Goal: Complete application form: Complete application form

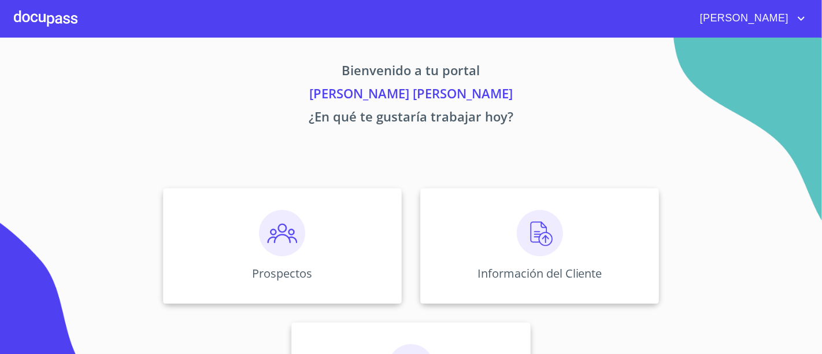
click at [191, 52] on div "Bienvenido a tu portal [PERSON_NAME] [PERSON_NAME] ¿En qué te gustaría trabajar…" at bounding box center [411, 241] width 740 height 407
click at [612, 254] on div "Información del Cliente" at bounding box center [539, 246] width 239 height 116
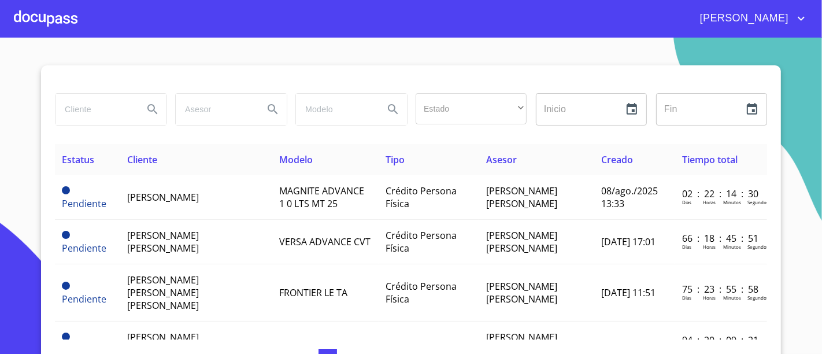
click at [104, 107] on input "search" at bounding box center [94, 109] width 79 height 31
type input "s"
type input "[PERSON_NAME]"
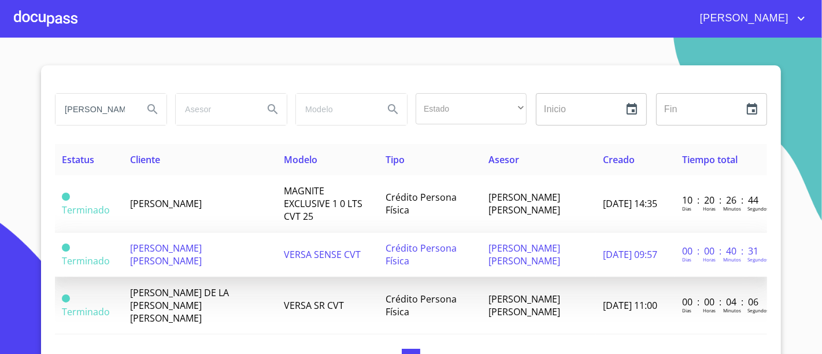
click at [212, 232] on td "[PERSON_NAME] [PERSON_NAME]" at bounding box center [200, 254] width 154 height 45
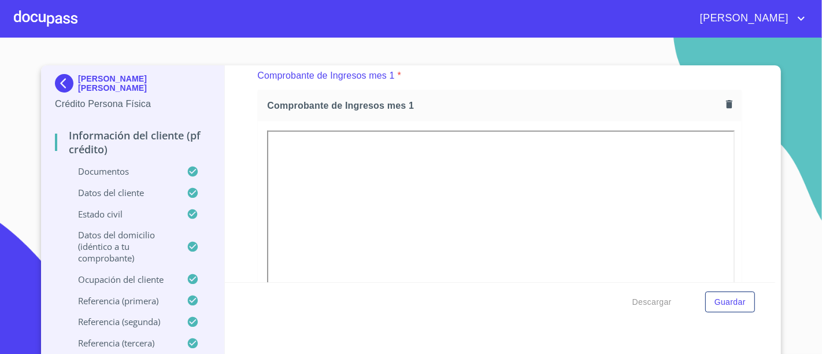
scroll to position [1163, 0]
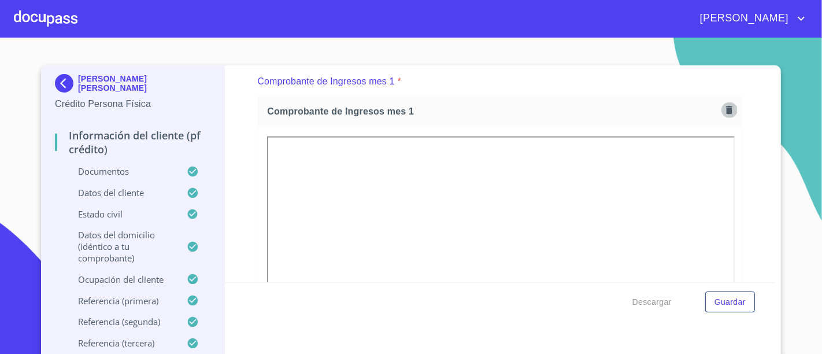
click at [724, 105] on icon "button" at bounding box center [729, 110] width 11 height 11
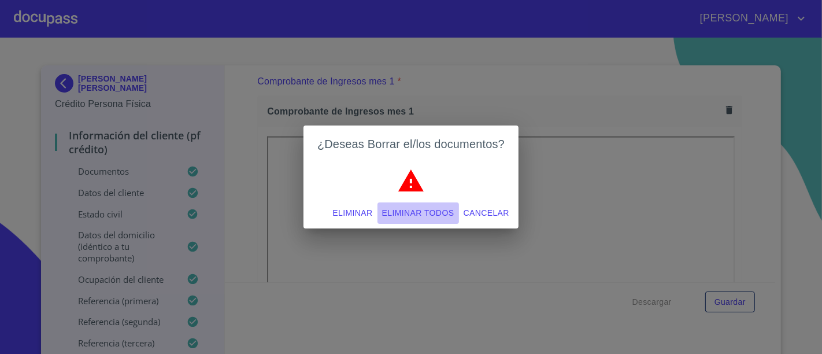
click at [402, 212] on span "Eliminar todos" at bounding box center [418, 213] width 72 height 14
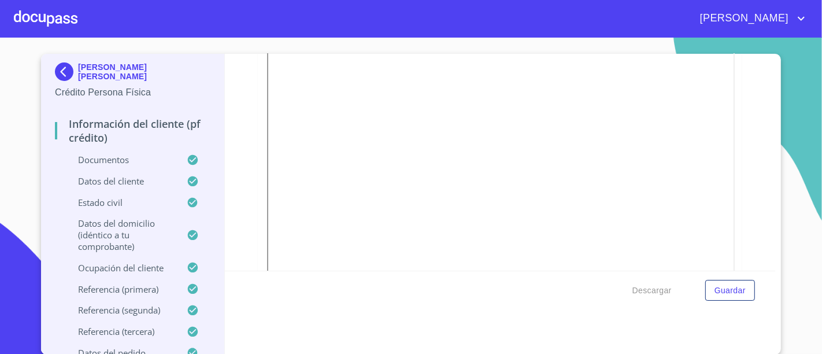
scroll to position [2259, 0]
click at [239, 119] on div "Información del cliente (PF crédito) Documentos Documento de identificación.   …" at bounding box center [500, 162] width 551 height 217
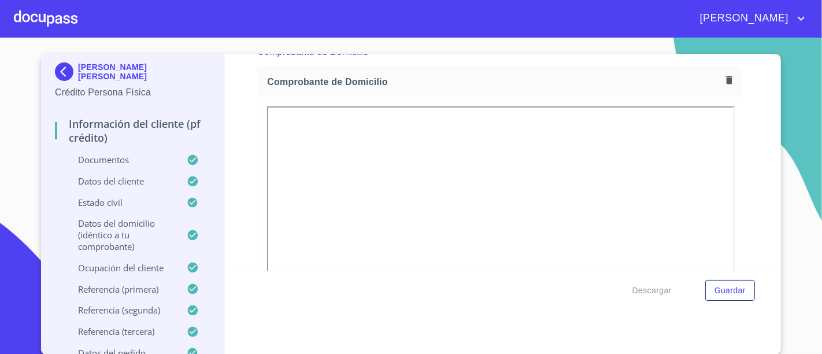
scroll to position [638, 0]
click at [726, 80] on icon "button" at bounding box center [729, 82] width 6 height 8
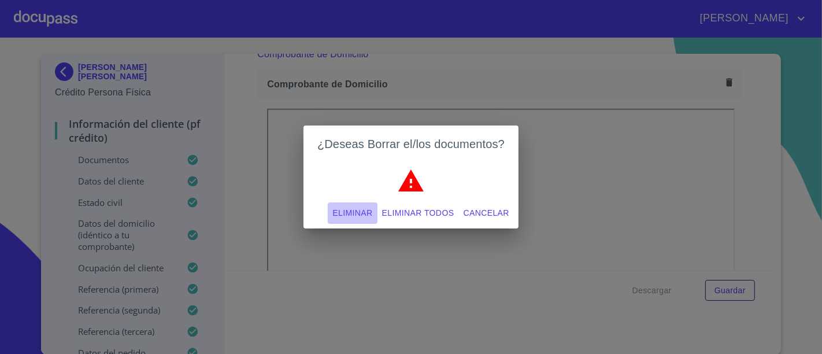
click at [341, 211] on span "Eliminar" at bounding box center [352, 213] width 40 height 14
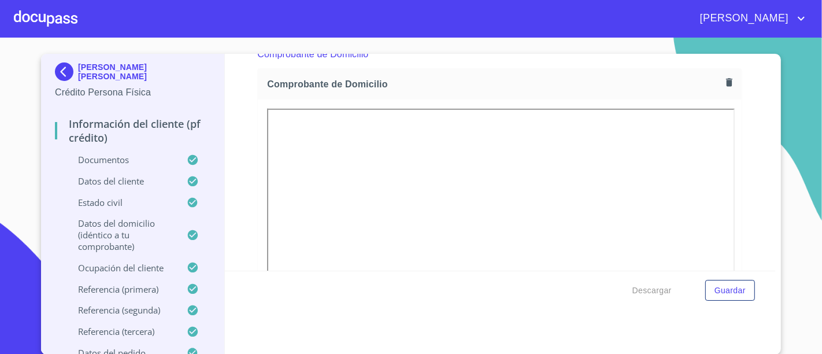
click at [243, 112] on div "Información del cliente (PF crédito) Documentos Documento de identificación.   …" at bounding box center [500, 162] width 551 height 217
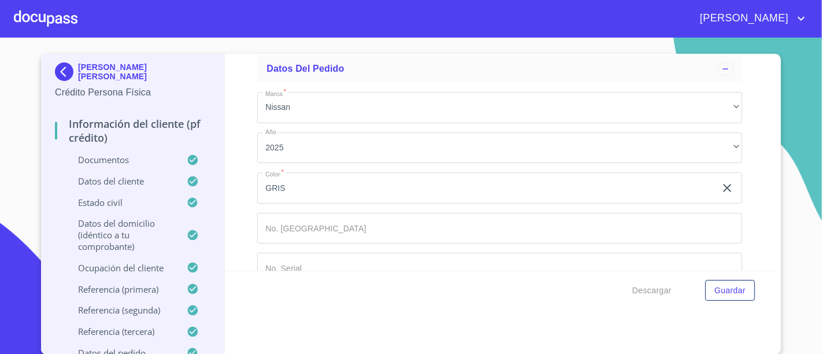
scroll to position [6414, 0]
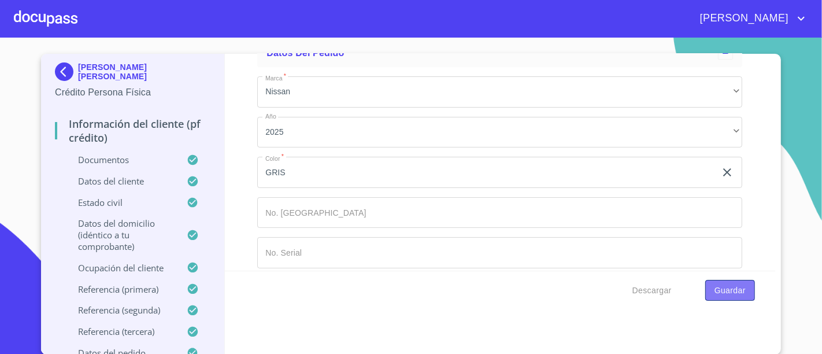
click at [728, 287] on span "Guardar" at bounding box center [729, 290] width 31 height 14
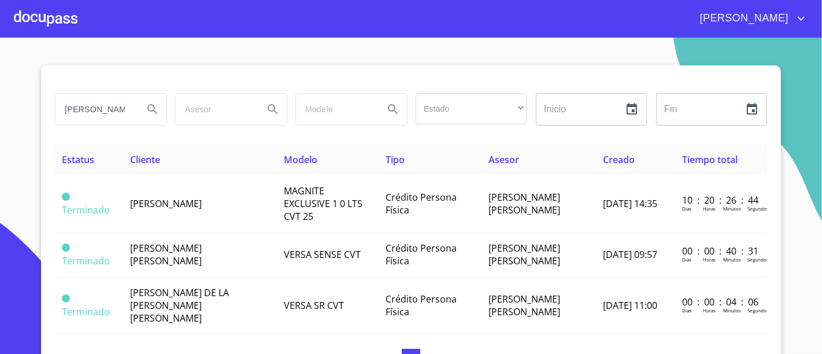
scroll to position [17, 0]
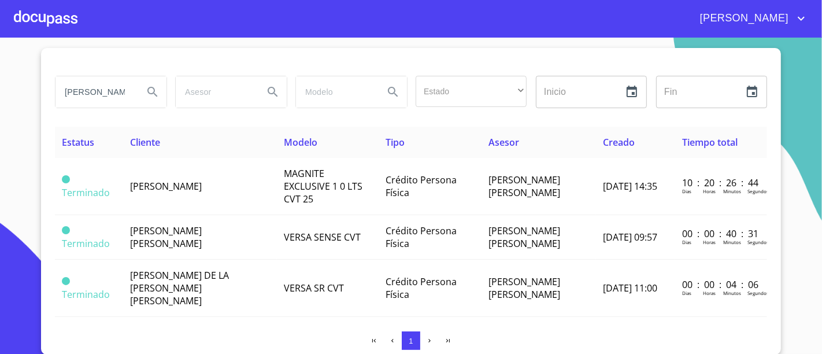
click at [66, 18] on div at bounding box center [46, 18] width 64 height 37
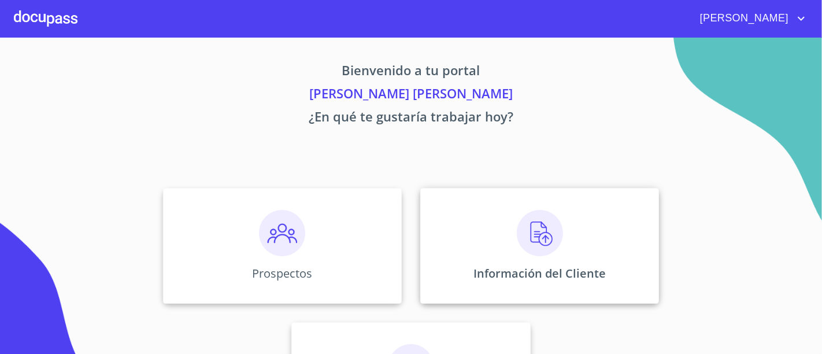
click at [465, 243] on div "Información del Cliente" at bounding box center [539, 246] width 239 height 116
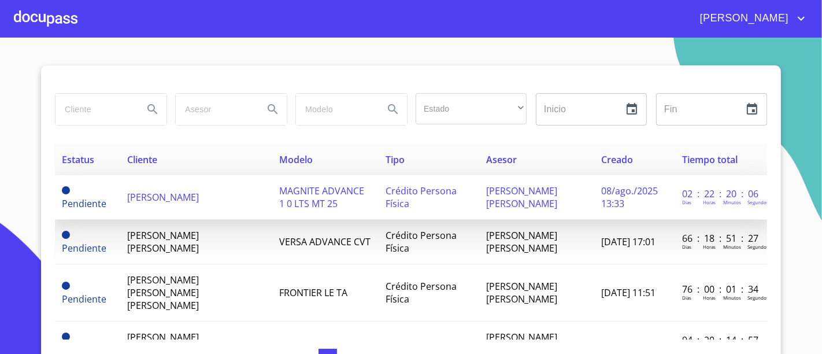
click at [333, 199] on td "MAGNITE ADVANCE 1 0 LTS MT 25" at bounding box center [325, 197] width 106 height 45
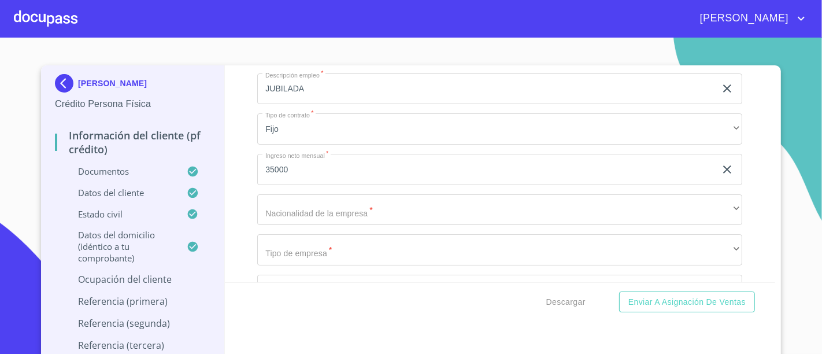
scroll to position [4673, 0]
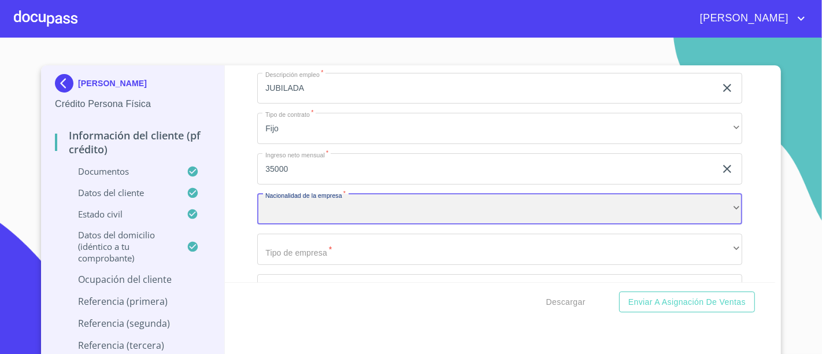
click at [454, 197] on div "​" at bounding box center [499, 209] width 485 height 31
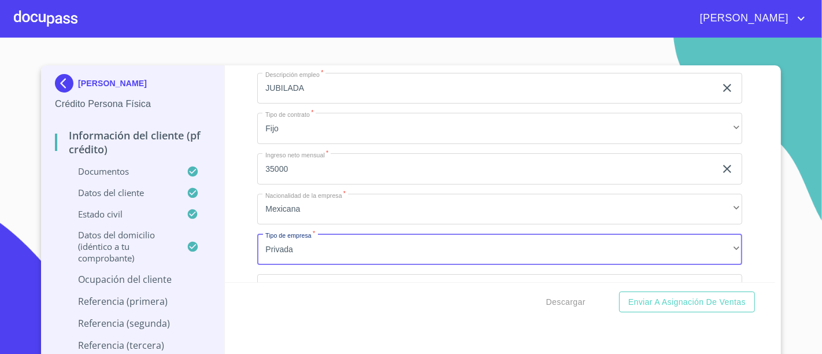
scroll to position [4686, 0]
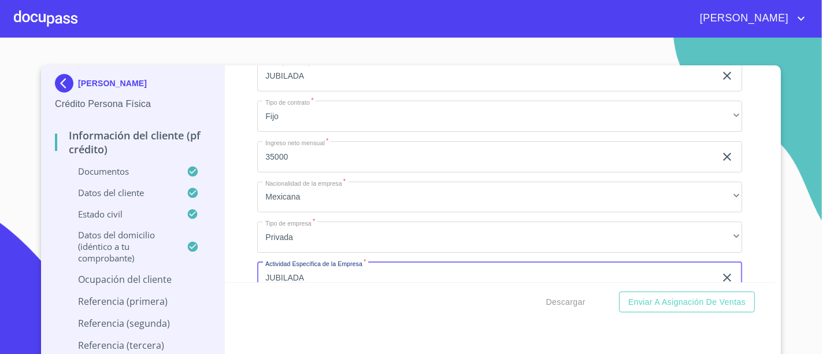
type input "JUBILADA"
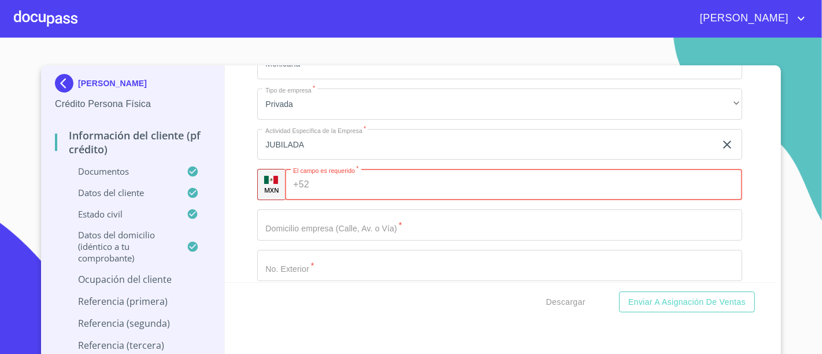
click at [379, 169] on input "Documento de identificación.   *" at bounding box center [528, 184] width 428 height 31
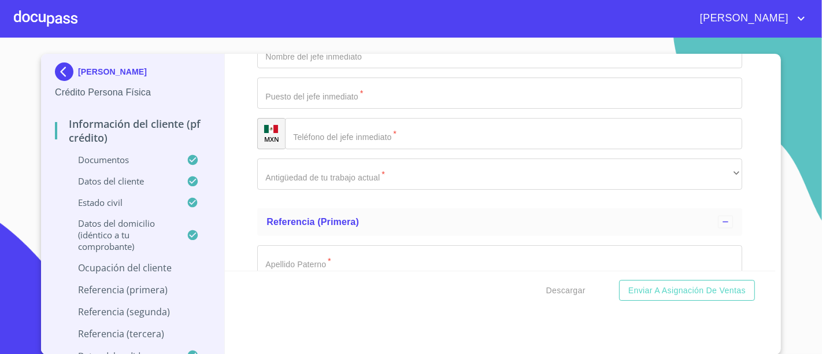
scroll to position [5260, 0]
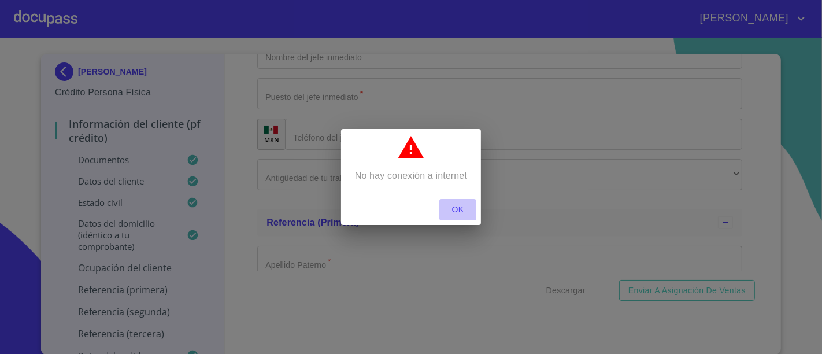
click at [465, 217] on button "OK" at bounding box center [457, 209] width 37 height 21
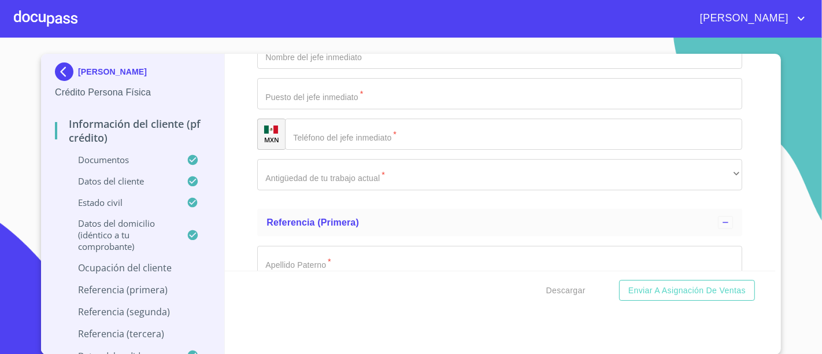
scroll to position [4818, 0]
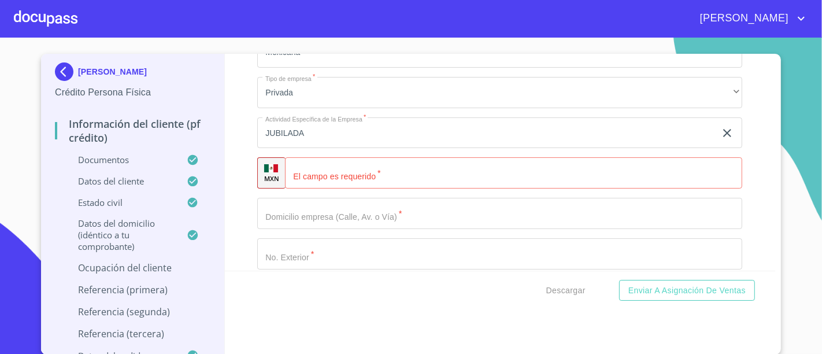
click at [333, 164] on input "Documento de identificación.   *" at bounding box center [513, 172] width 457 height 31
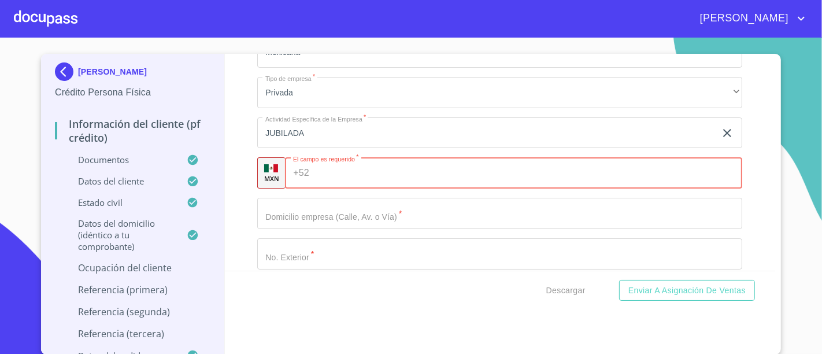
paste input "[PHONE_NUMBER]"
type input "[PHONE_NUMBER]"
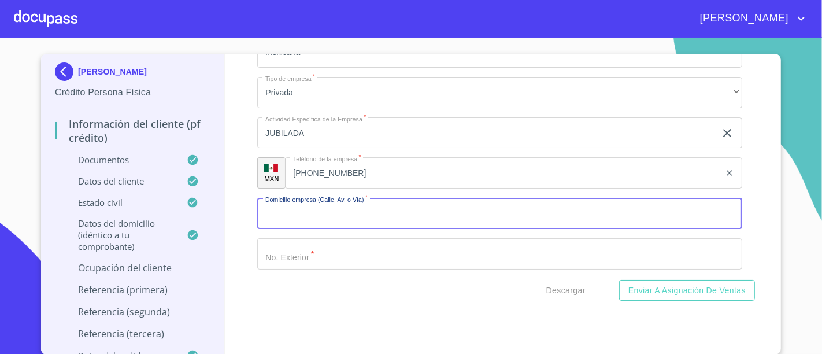
click at [347, 205] on input "Documento de identificación.   *" at bounding box center [499, 213] width 485 height 31
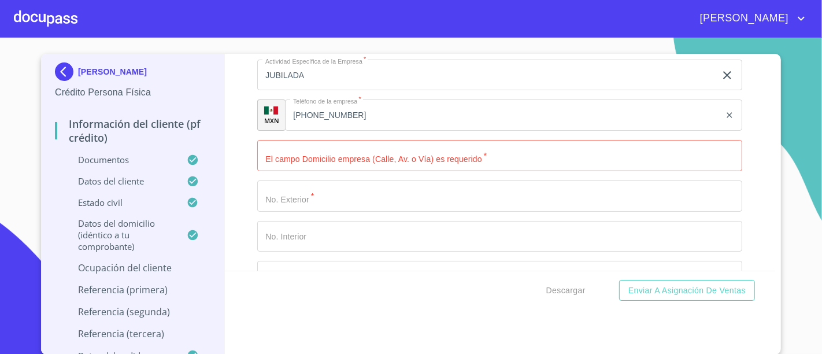
scroll to position [4884, 0]
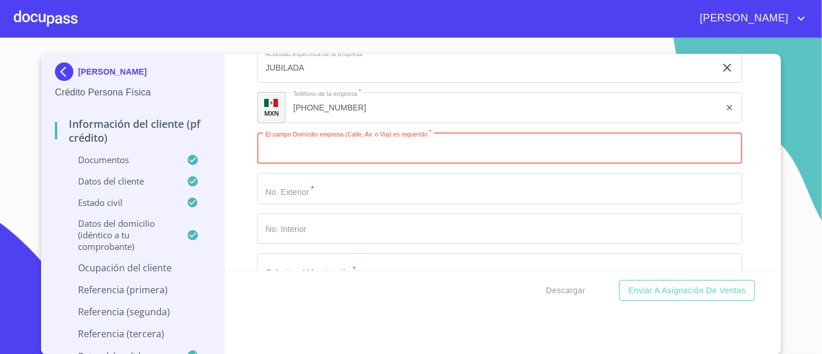
click at [305, 134] on input "Documento de identificación.   *" at bounding box center [499, 147] width 485 height 31
paste input "BLVR SEND [GEOGRAPHIC_DATA]"
type input "BLVR SEND [GEOGRAPHIC_DATA]"
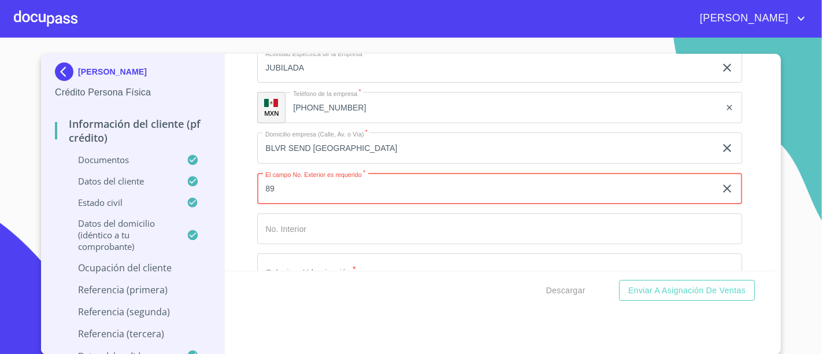
type input "89"
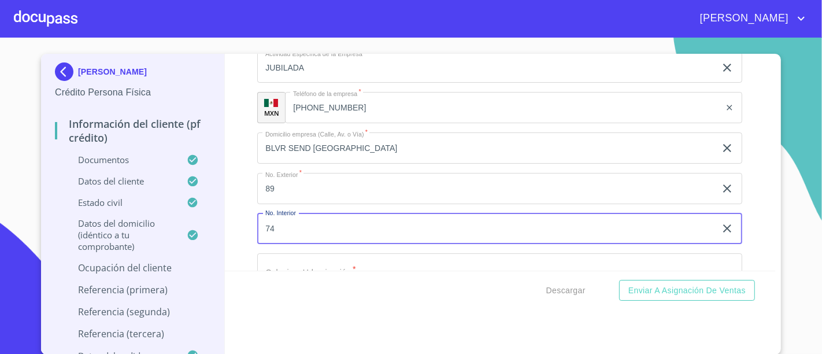
type input "74"
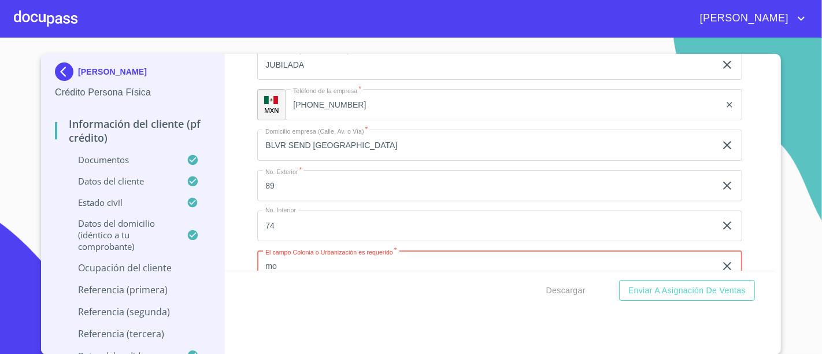
type input "m"
type input "[GEOGRAPHIC_DATA]"
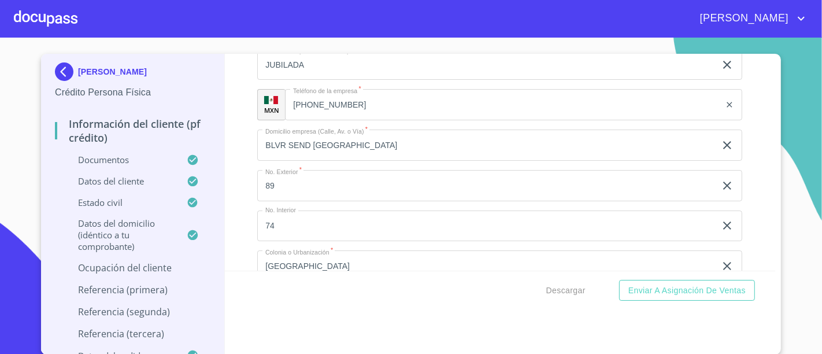
scroll to position [5020, 0]
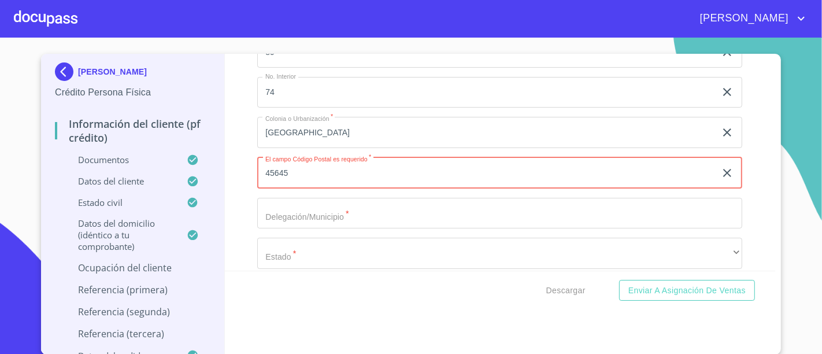
type input "45645"
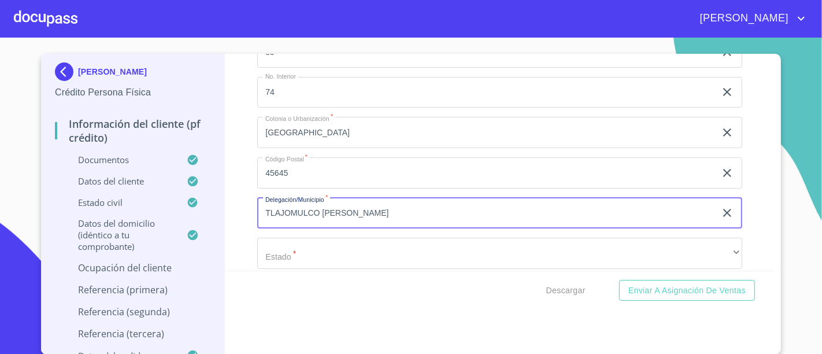
type input "TLAJOMULCO [PERSON_NAME]"
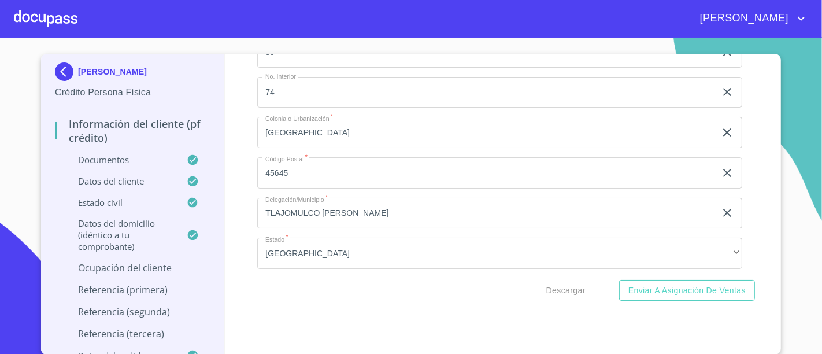
scroll to position [5048, 0]
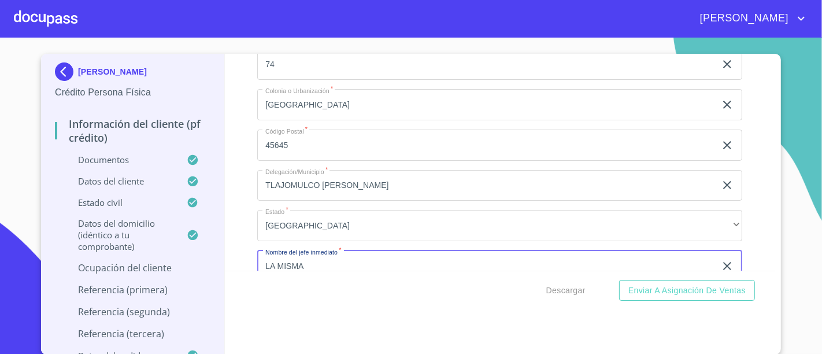
type input "LA MISMA"
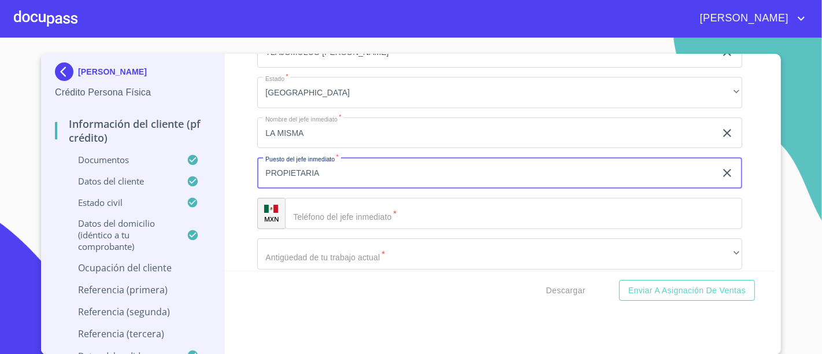
type input "PROPIETARIA"
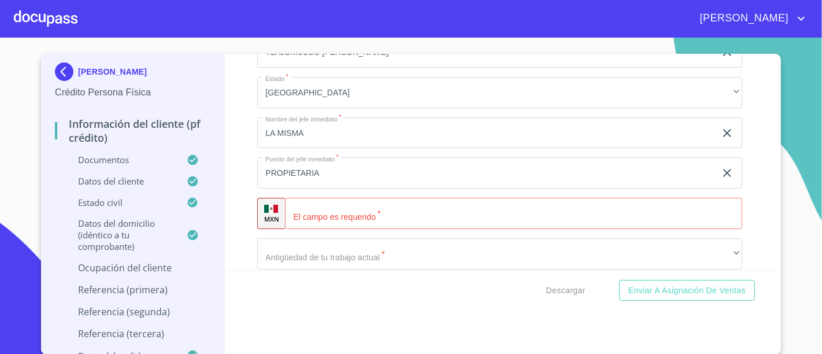
click at [32, 240] on section "[PERSON_NAME] Crédito Persona Física Información del cliente (PF crédito) Docum…" at bounding box center [411, 196] width 822 height 316
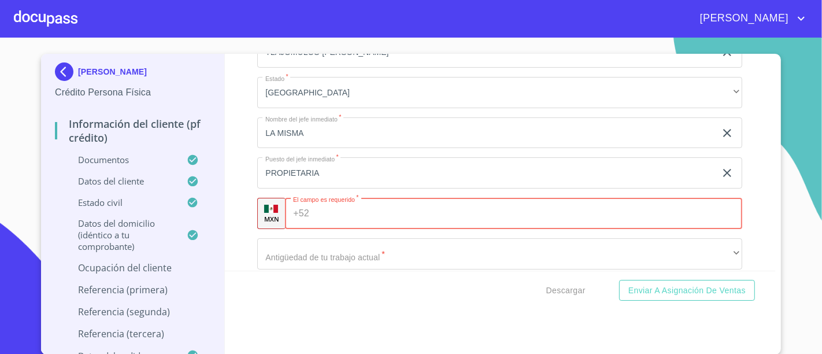
click at [403, 199] on input "Documento de identificación.   *" at bounding box center [528, 213] width 428 height 31
paste input "[PHONE_NUMBER]"
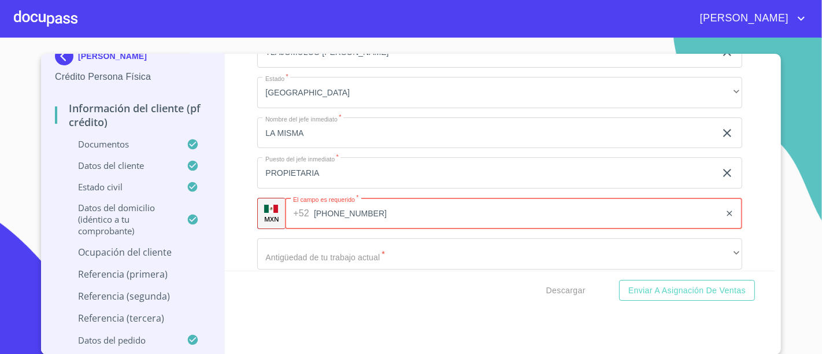
type input "[PHONE_NUMBER]"
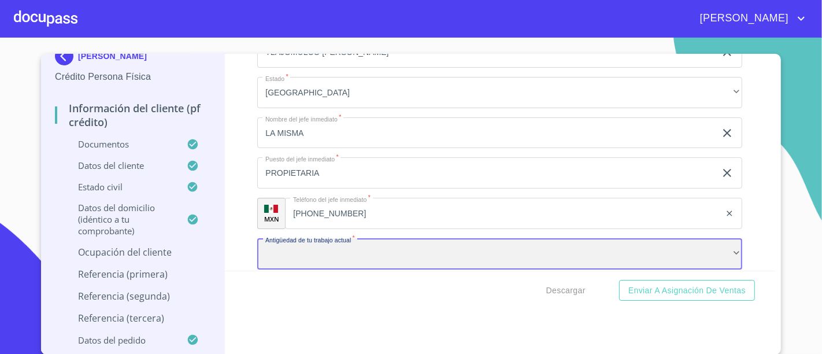
click at [321, 238] on div "​" at bounding box center [499, 253] width 485 height 31
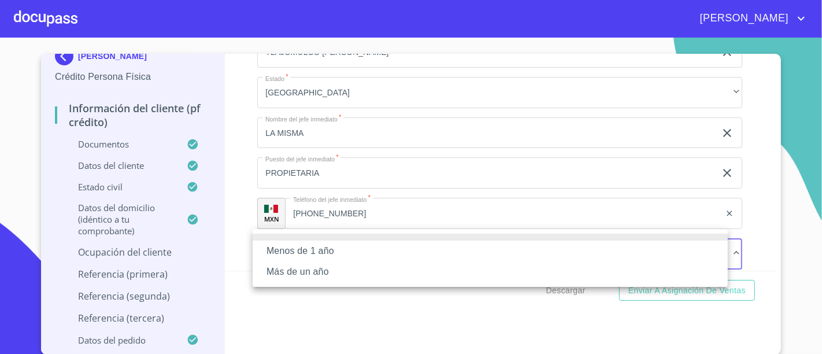
click at [316, 266] on li "Más de un año" at bounding box center [490, 271] width 475 height 21
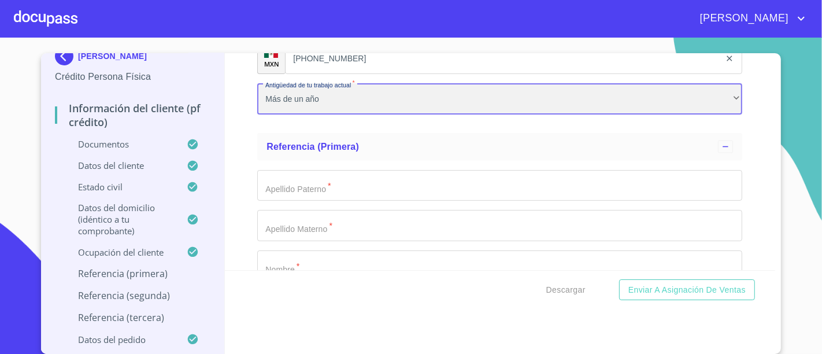
scroll to position [5367, 0]
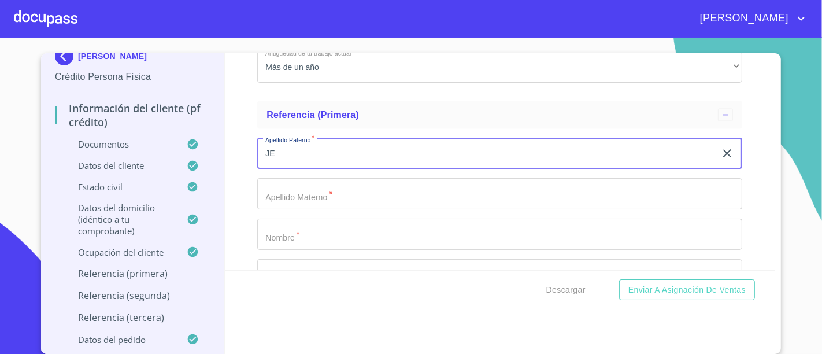
type input "J"
type input "[PERSON_NAME]"
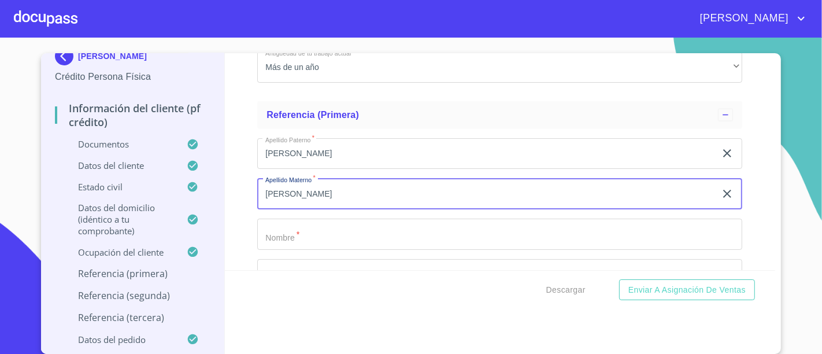
type input "[PERSON_NAME]"
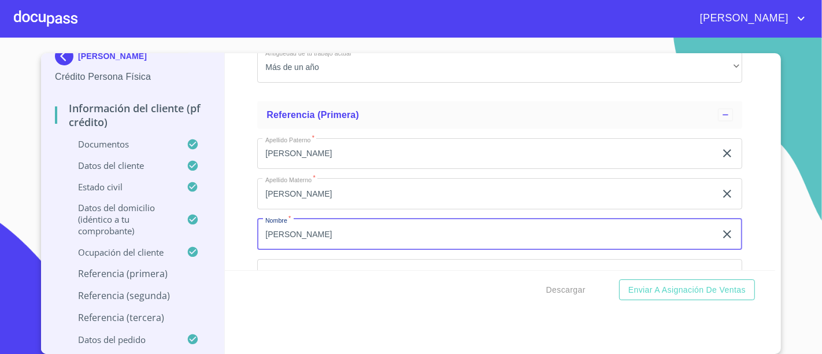
type input "[PERSON_NAME]"
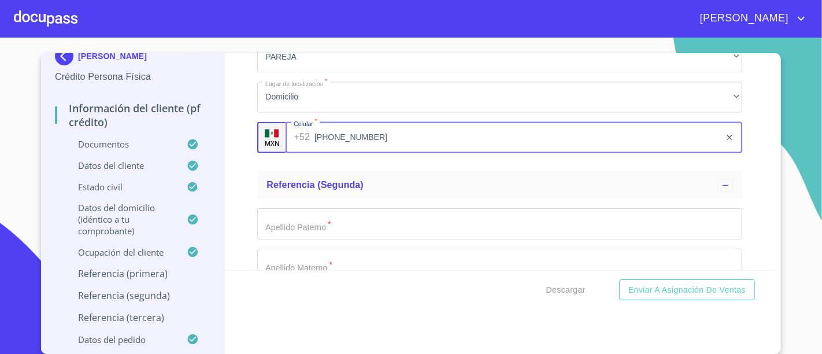
scroll to position [5625, 0]
type input "[PHONE_NUMBER]"
click at [236, 157] on div "Información del cliente (PF crédito) Documentos Documento de identificación.   …" at bounding box center [500, 161] width 551 height 217
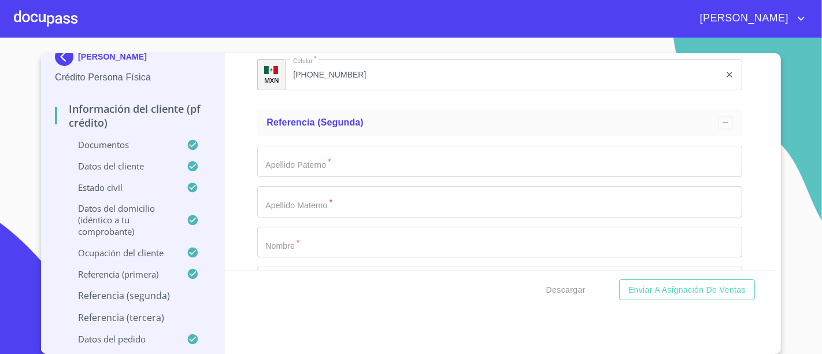
scroll to position [5688, 0]
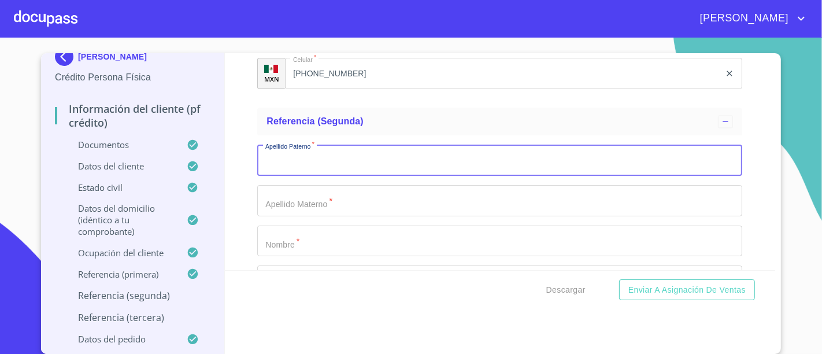
click at [353, 150] on input "Documento de identificación.   *" at bounding box center [499, 159] width 485 height 31
type input "URIBARREN"
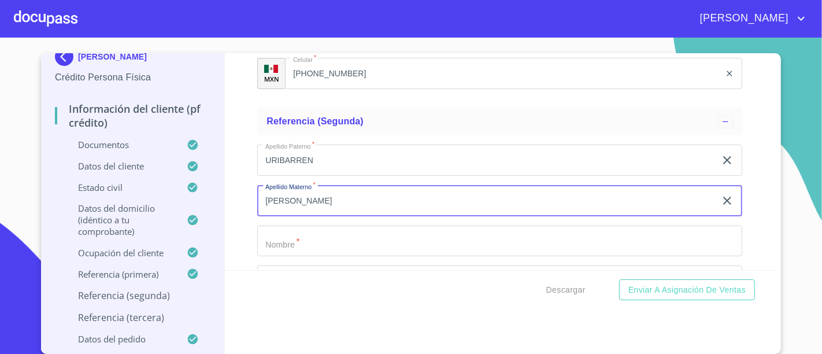
type input "[PERSON_NAME]"
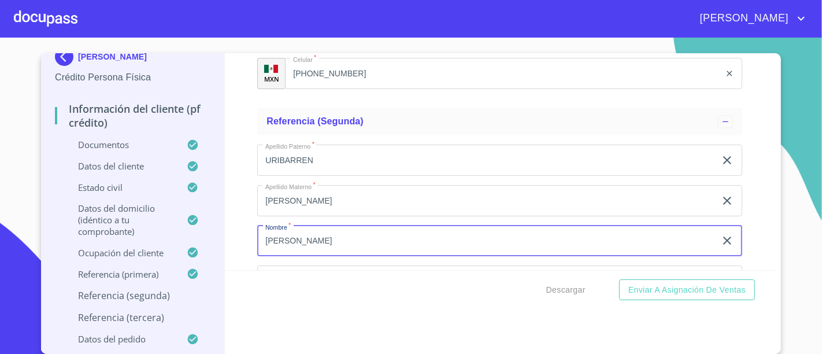
type input "[PERSON_NAME]"
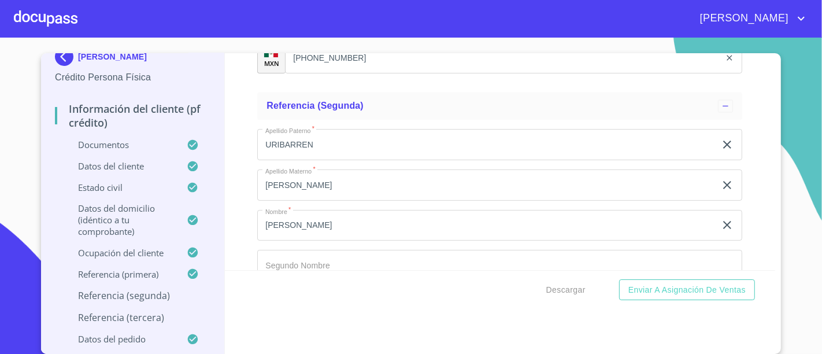
scroll to position [5837, 0]
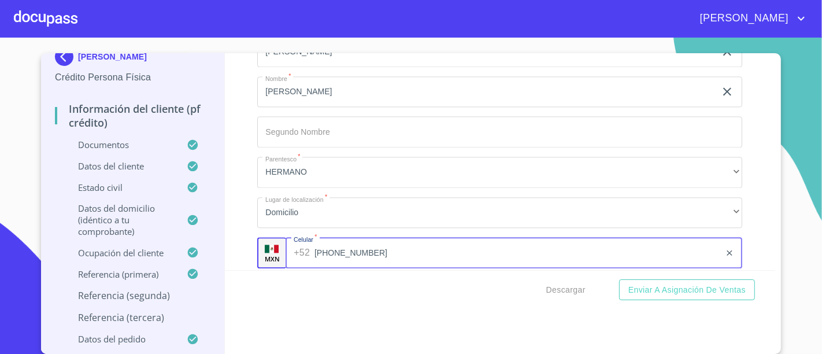
type input "[PHONE_NUMBER]"
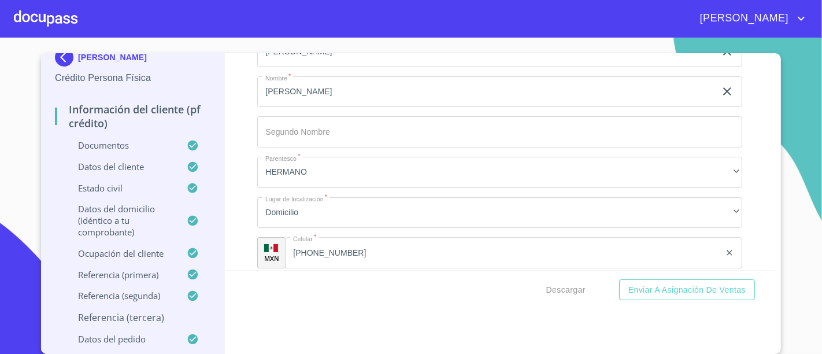
scroll to position [14, 0]
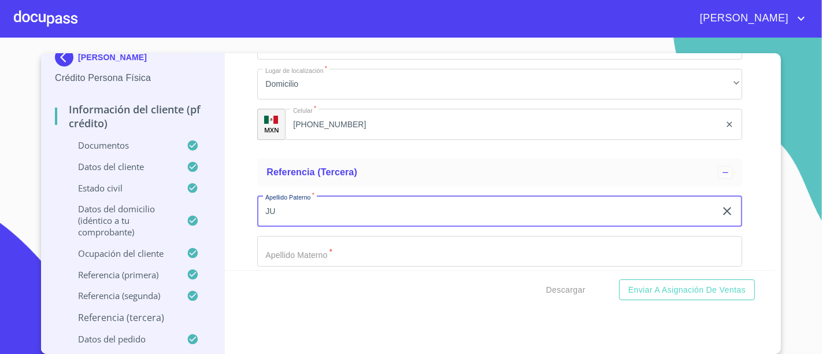
type input "J"
type input "[PERSON_NAME]"
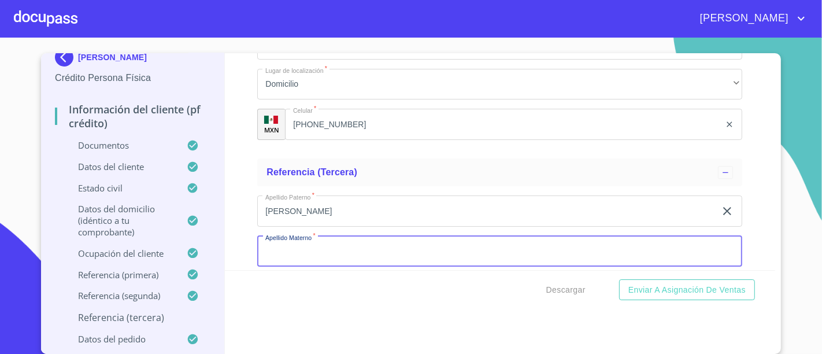
type input "Y"
type input "TOLIT"
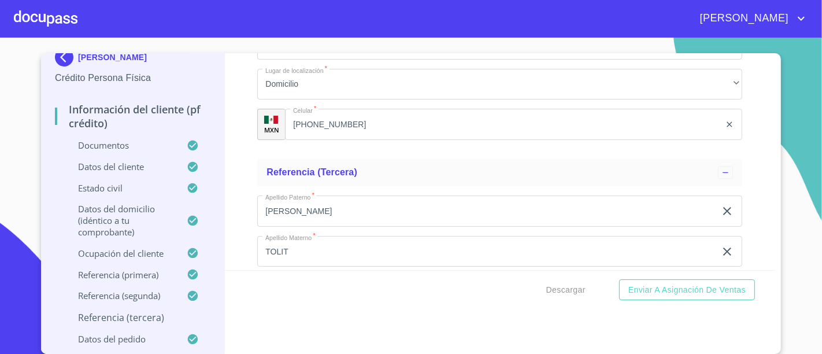
scroll to position [5992, 0]
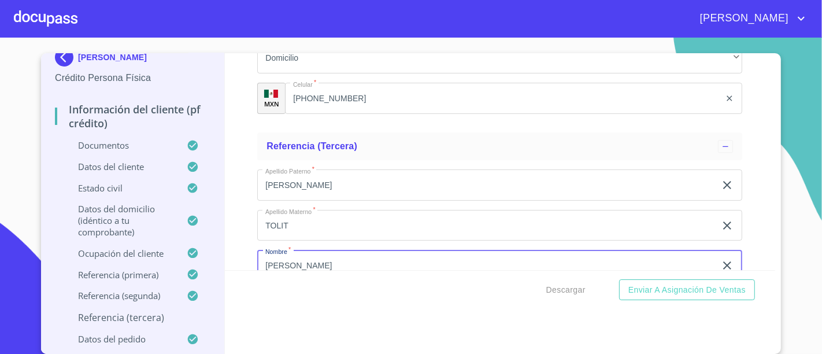
type input "[PERSON_NAME]"
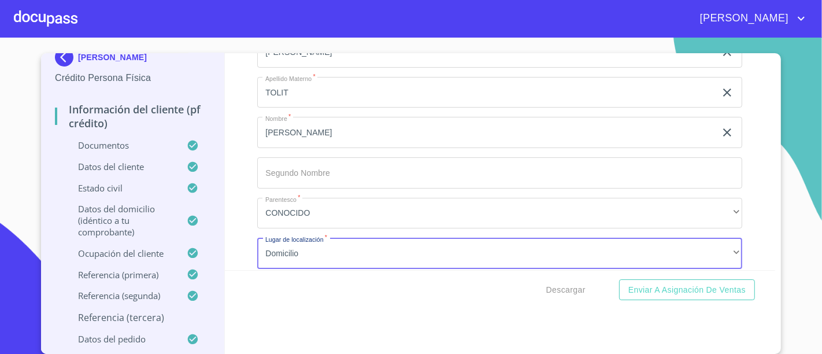
scroll to position [6152, 0]
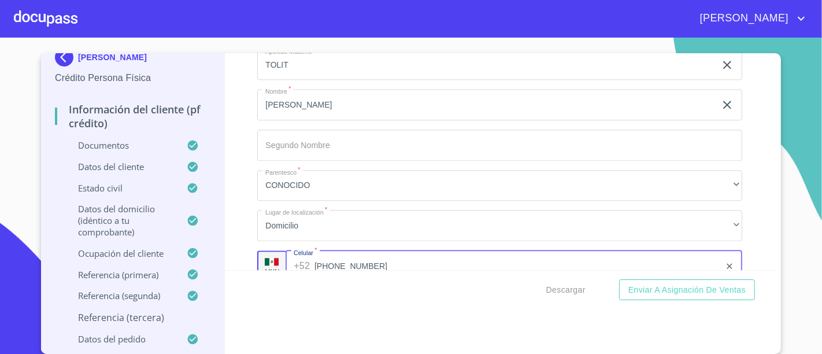
type input "[PHONE_NUMBER]"
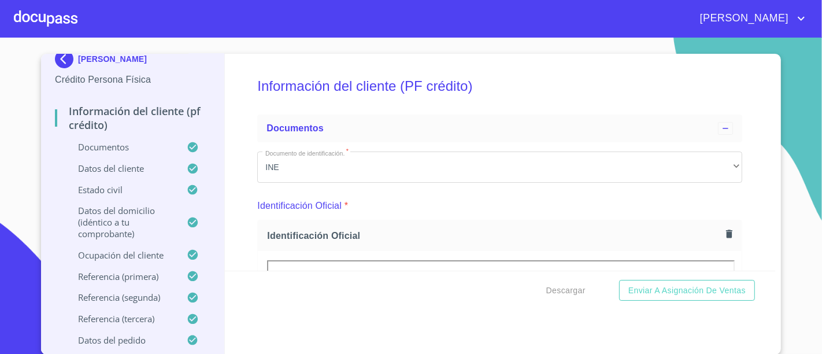
scroll to position [0, 0]
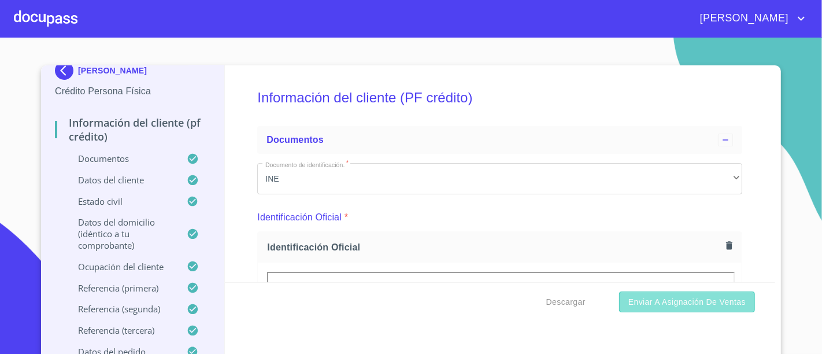
click at [641, 299] on span "Enviar a Asignación de Ventas" at bounding box center [686, 302] width 117 height 14
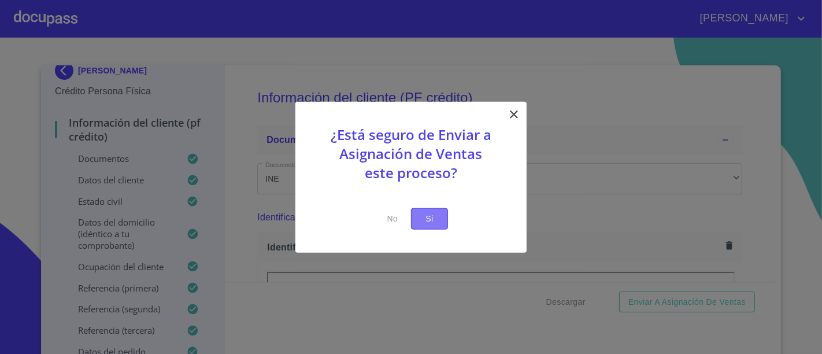
click at [432, 213] on span "Si" at bounding box center [429, 219] width 18 height 14
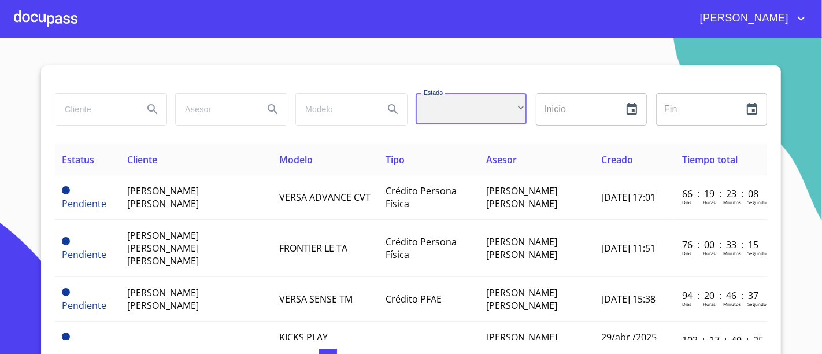
click at [485, 116] on div "​" at bounding box center [471, 108] width 111 height 31
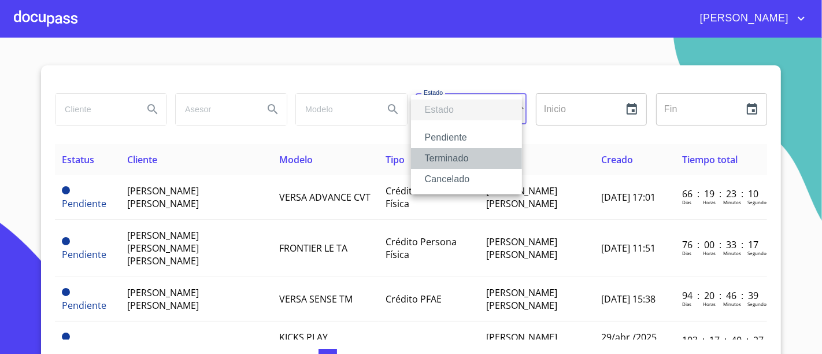
click at [464, 156] on li "Terminado" at bounding box center [466, 158] width 111 height 21
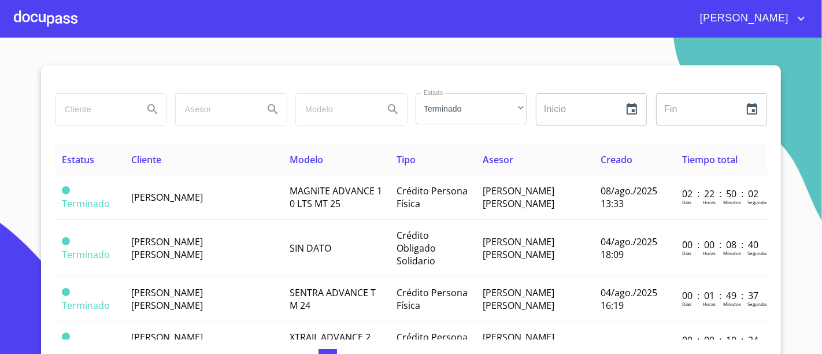
click at [83, 100] on input "search" at bounding box center [94, 109] width 79 height 31
